Goal: Navigation & Orientation: Find specific page/section

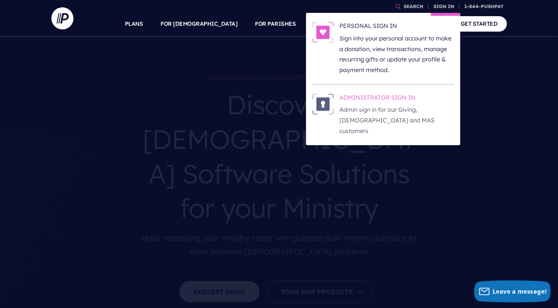
click at [401, 124] on p "Admin sign in for our Giving, [DEMOGRAPHIC_DATA] and MAS customers" at bounding box center [397, 120] width 115 height 32
click at [397, 113] on p "Admin sign in for our Giving, [DEMOGRAPHIC_DATA] and MAS customers" at bounding box center [397, 120] width 115 height 32
click at [408, 117] on p "Admin sign in for our Giving, [DEMOGRAPHIC_DATA] and MAS customers" at bounding box center [397, 120] width 115 height 32
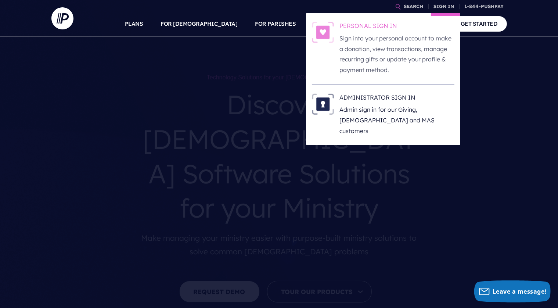
click at [423, 39] on p "Sign into your personal account to make a donation, view transactions, manage r…" at bounding box center [397, 54] width 115 height 42
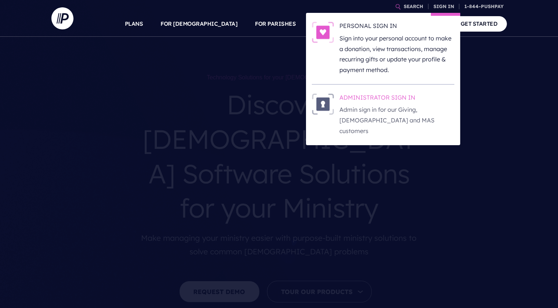
click at [412, 109] on p "Admin sign in for our Giving, [DEMOGRAPHIC_DATA] and MAS customers" at bounding box center [397, 120] width 115 height 32
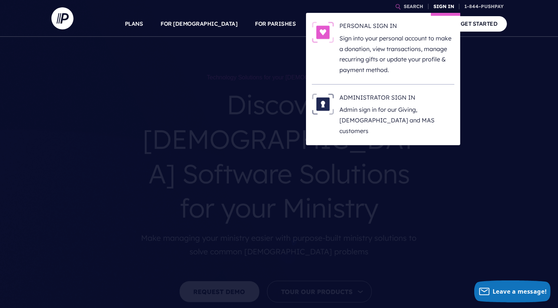
click at [445, 6] on link "SIGN IN" at bounding box center [444, 6] width 26 height 13
click at [367, 104] on p "Admin sign in for our Giving, [DEMOGRAPHIC_DATA] and MAS customers" at bounding box center [397, 120] width 115 height 32
click at [377, 108] on p "Admin sign in for our Giving, [DEMOGRAPHIC_DATA] and MAS customers" at bounding box center [397, 120] width 115 height 32
